Goal: Information Seeking & Learning: Find specific fact

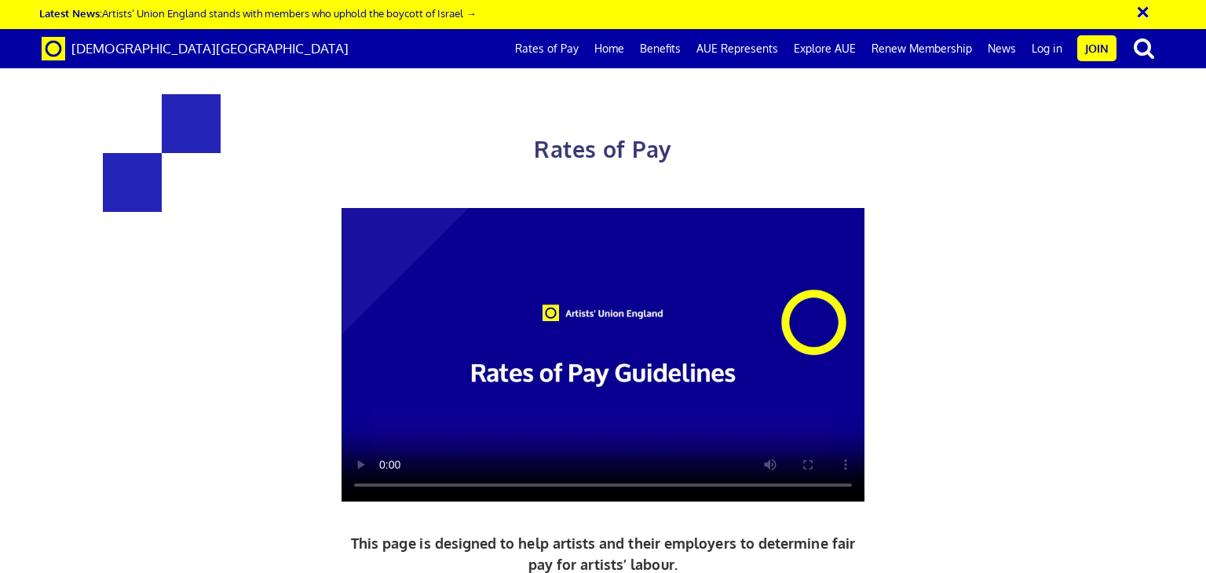
scroll to position [2467, 0]
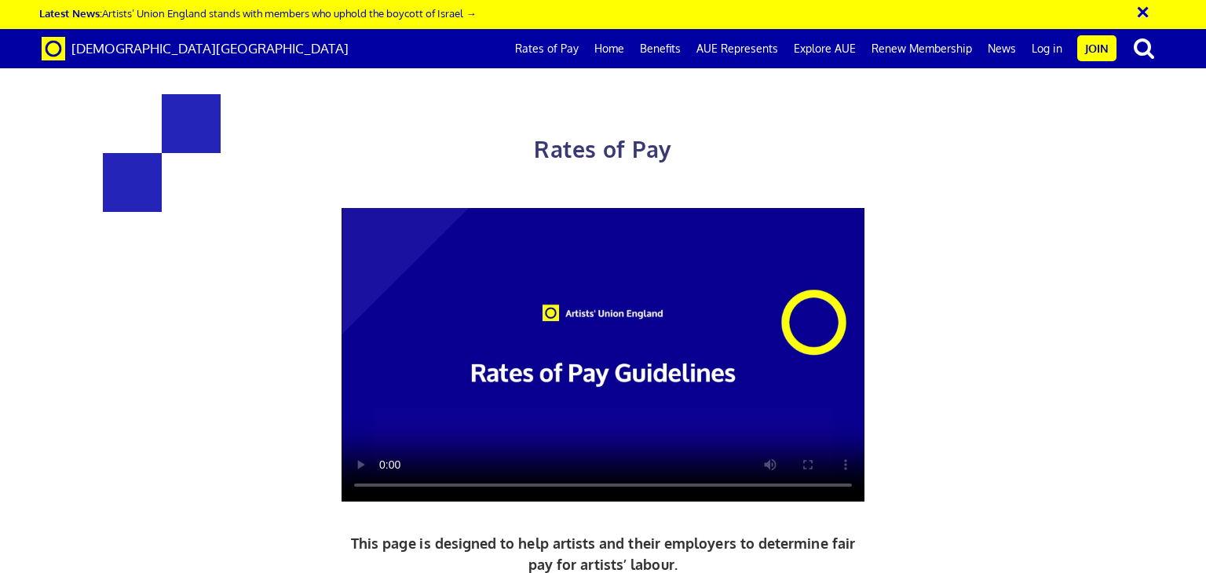
drag, startPoint x: 922, startPoint y: 332, endPoint x: 794, endPoint y: 284, distance: 137.3
copy span "5+ years experience £352.01 a day ½ £193.61 per ½ day"
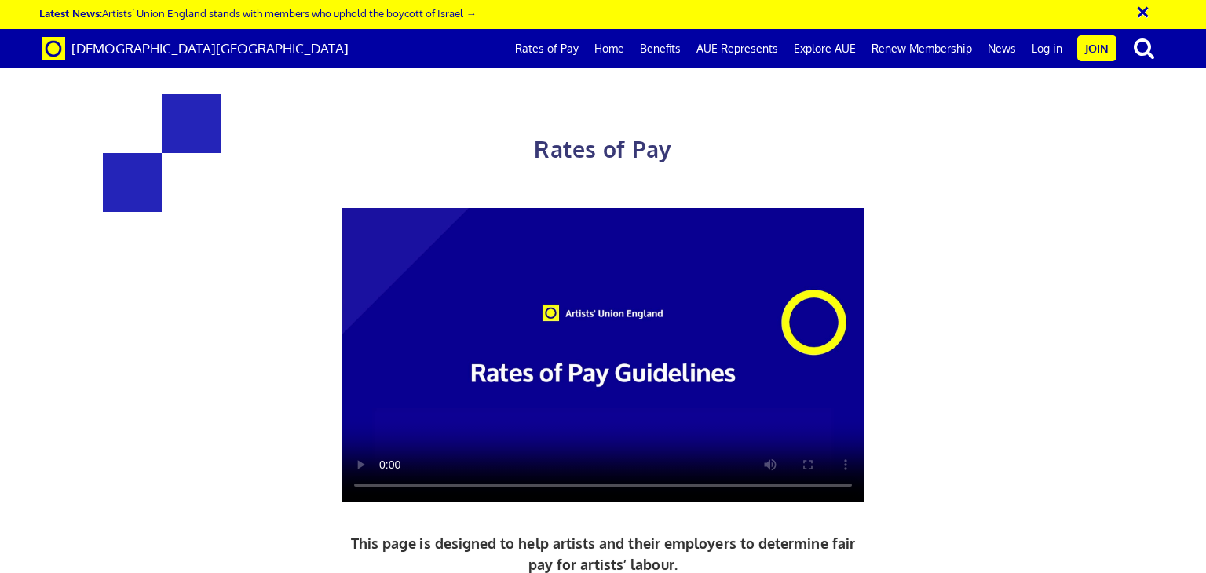
drag, startPoint x: 422, startPoint y: 460, endPoint x: 302, endPoint y: 421, distance: 125.6
copy span "new graduate artist £171.14 a day ½ £94.13 per ½ day"
drag, startPoint x: 509, startPoint y: 482, endPoint x: 276, endPoint y: 371, distance: 257.4
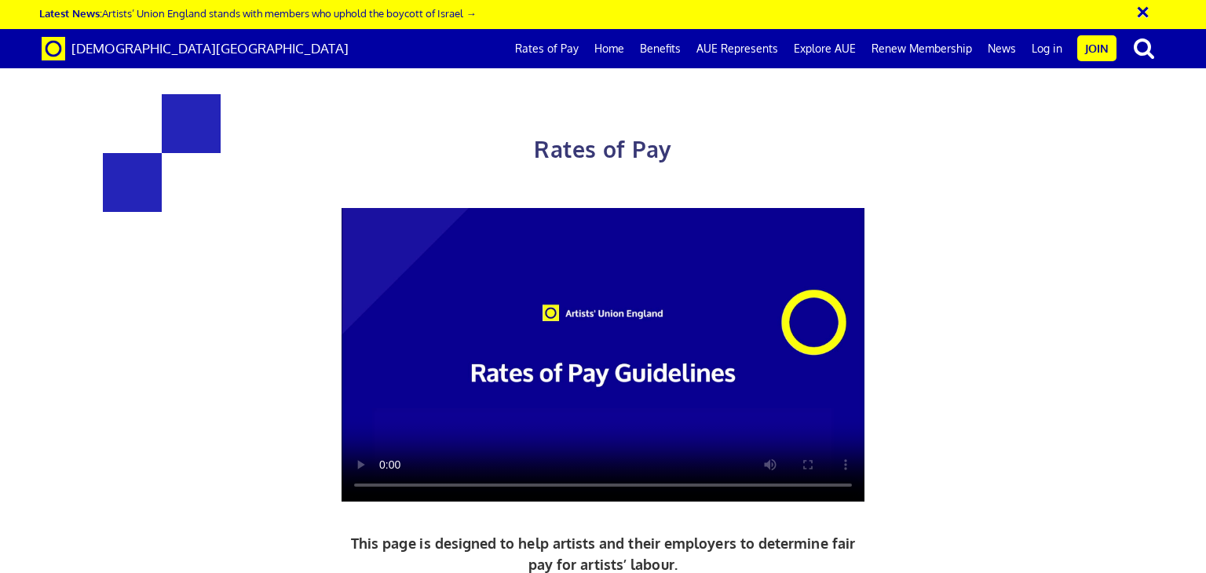
copy div "£216.63 a day ½ £119.15 per ½ day £27.08 an hour new graduate artist"
drag, startPoint x: 495, startPoint y: 485, endPoint x: 266, endPoint y: 397, distance: 244.8
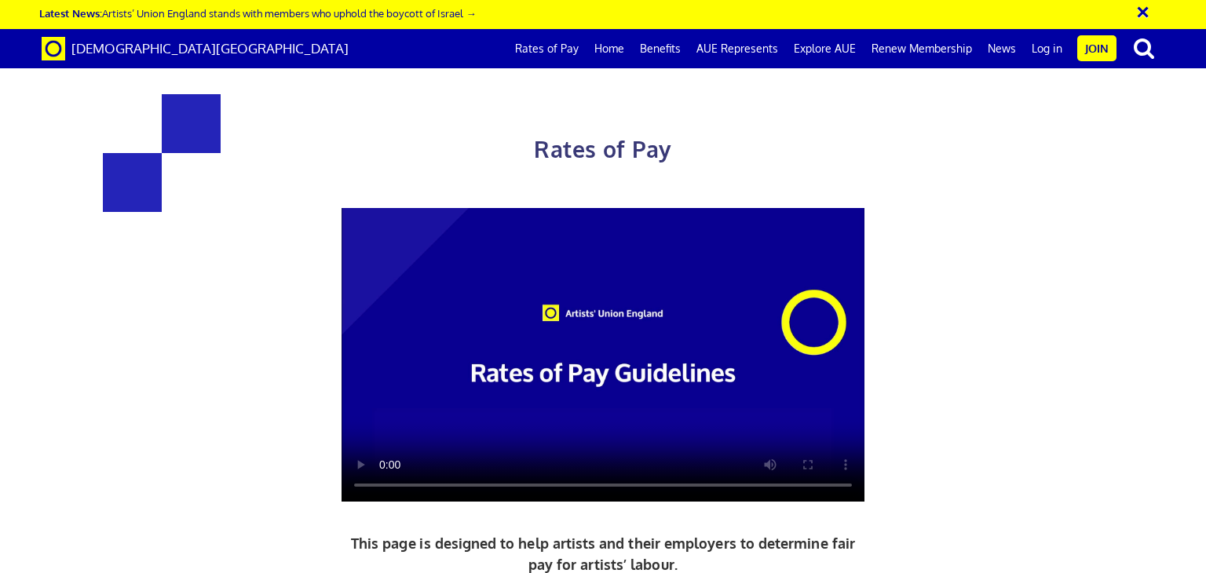
copy div "£352.01 a day ½ £193.61 per ½ day £44.00 an hour 5+ years experience"
drag, startPoint x: 468, startPoint y: 462, endPoint x: 345, endPoint y: 456, distance: 122.6
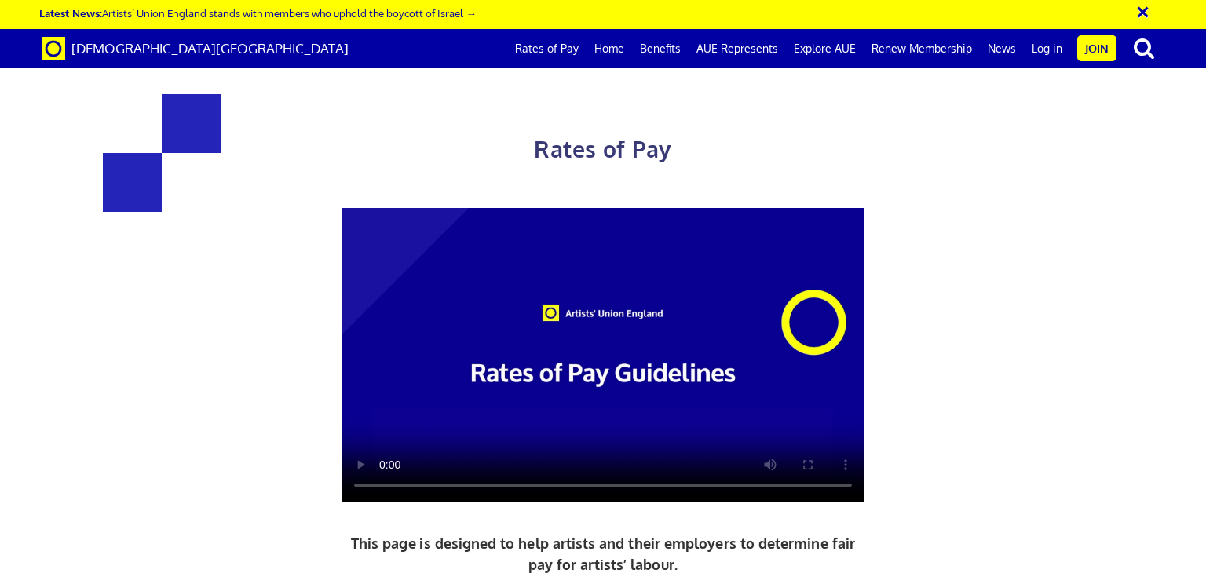
copy span "£44.00 an hour"
drag, startPoint x: 458, startPoint y: 261, endPoint x: 336, endPoint y: 262, distance: 121.7
copy span "£27.08 an hour"
